Goal: Information Seeking & Learning: Learn about a topic

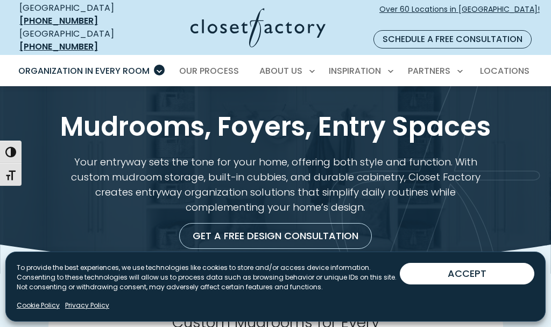
click at [475, 270] on button "ACCEPT" at bounding box center [467, 274] width 135 height 22
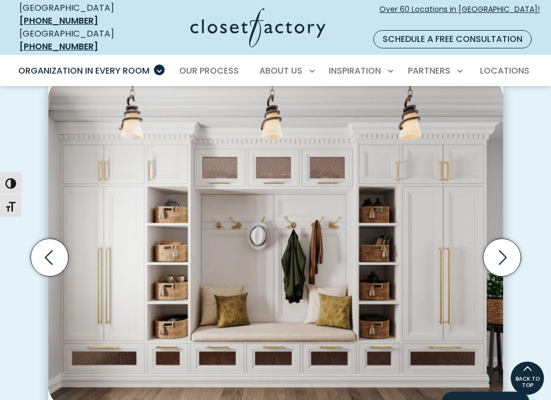
scroll to position [286, 0]
click at [506, 250] on icon "Next slide" at bounding box center [503, 257] width 8 height 15
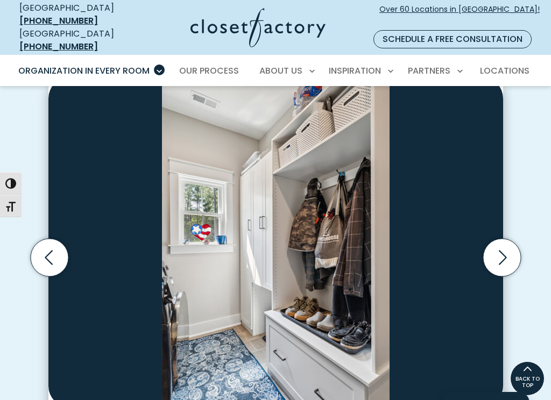
click at [509, 242] on icon "Next slide" at bounding box center [502, 258] width 38 height 38
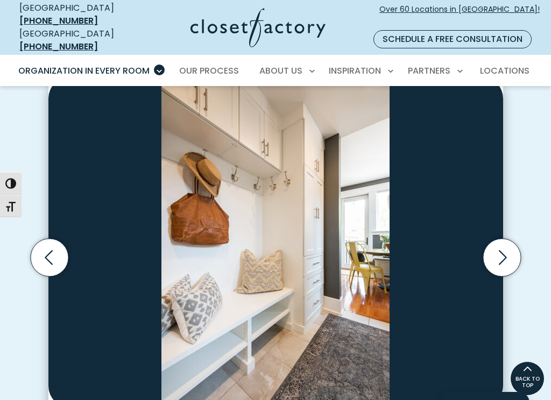
click at [507, 239] on icon "Next slide" at bounding box center [502, 258] width 38 height 38
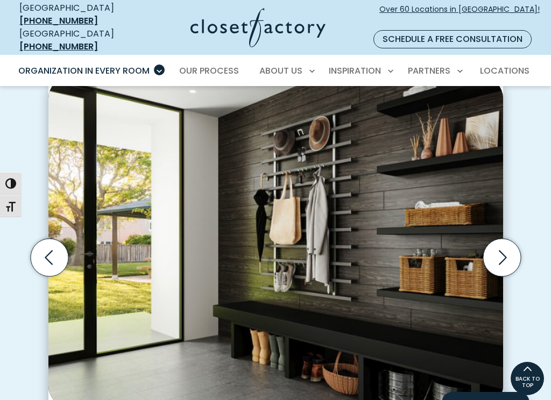
click at [503, 250] on icon "Next slide" at bounding box center [503, 257] width 8 height 15
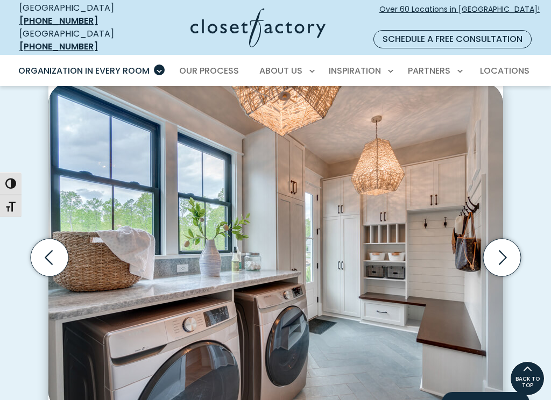
click at [503, 239] on icon "Next slide" at bounding box center [502, 258] width 38 height 38
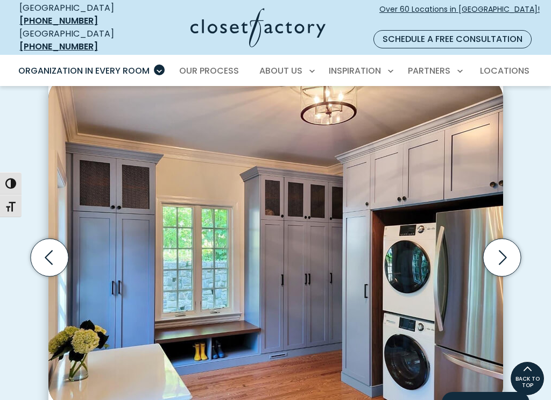
click at [500, 239] on icon "Next slide" at bounding box center [502, 258] width 38 height 38
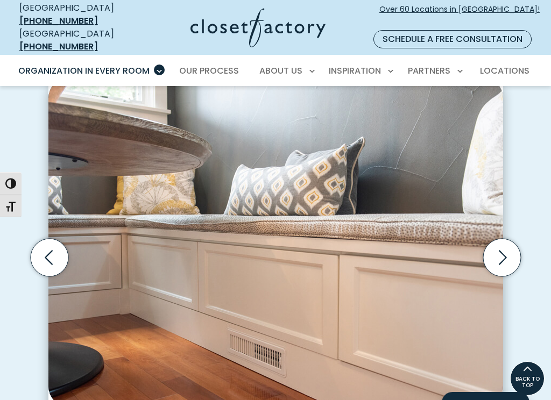
click at [501, 239] on icon "Next slide" at bounding box center [502, 258] width 38 height 38
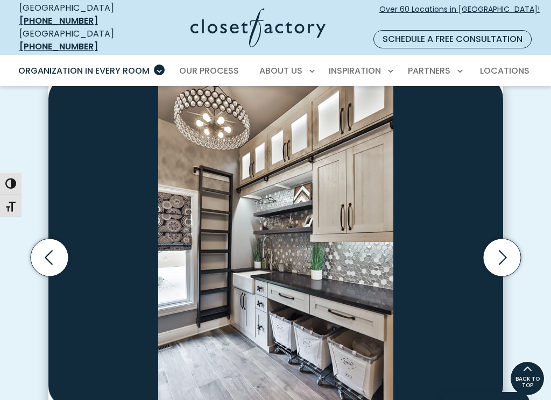
click at [504, 250] on icon "Next slide" at bounding box center [503, 257] width 8 height 15
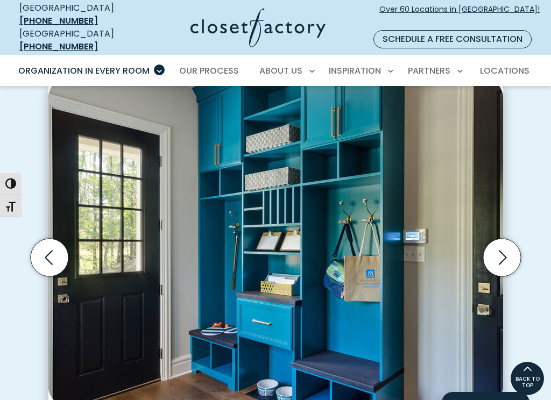
click at [509, 239] on icon "Next slide" at bounding box center [502, 258] width 38 height 38
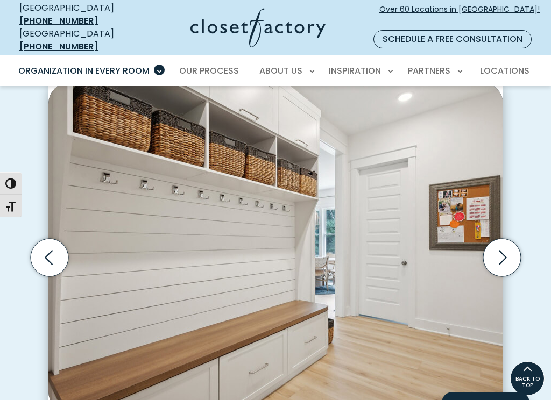
click at [503, 250] on icon "Next slide" at bounding box center [503, 257] width 8 height 15
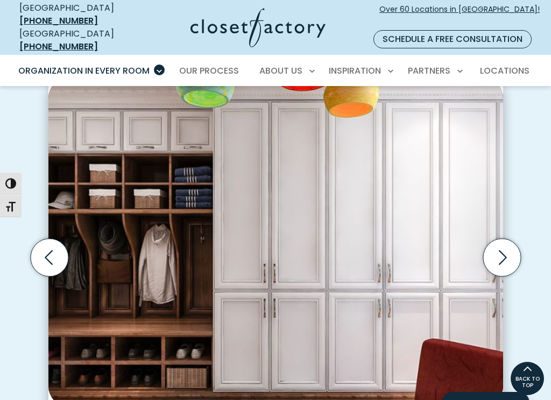
click at [507, 239] on icon "Next slide" at bounding box center [502, 258] width 38 height 38
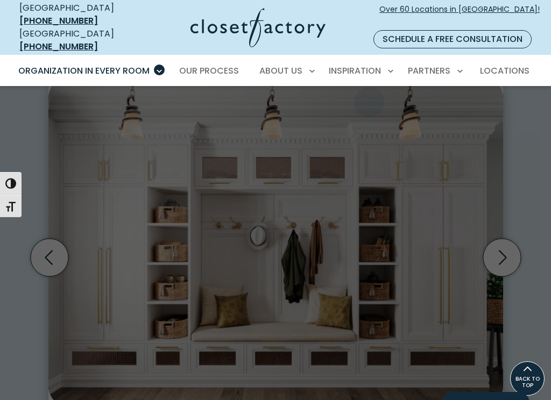
click at [369, 103] on span "Inspiration Gallery" at bounding box center [335, 108] width 81 height 11
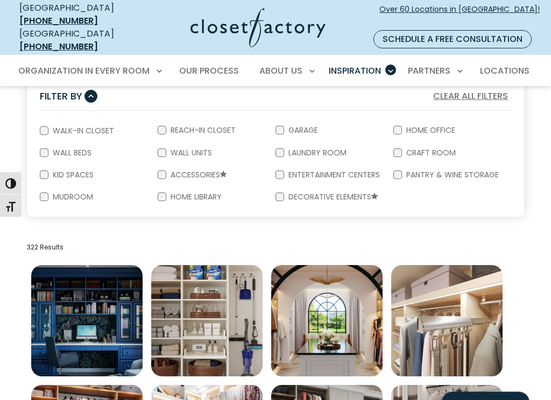
scroll to position [202, 0]
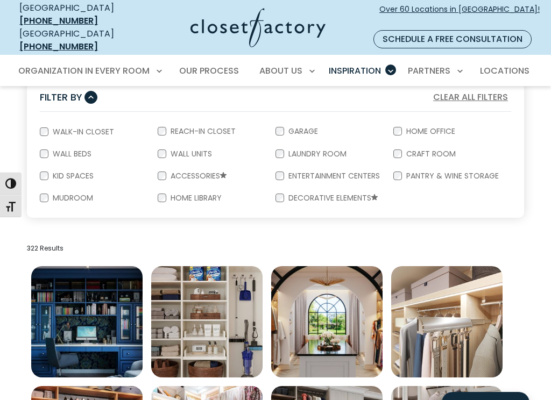
click at [207, 128] on label "Reach-In Closet" at bounding box center [202, 132] width 72 height 8
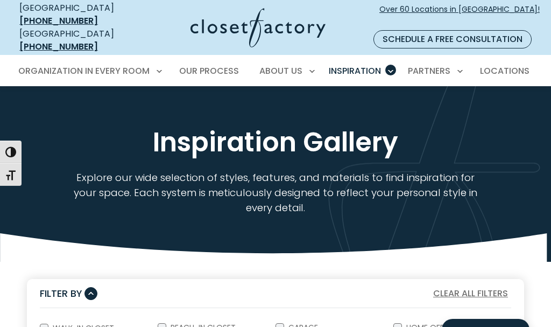
scroll to position [0, 0]
